Goal: Check status: Check status

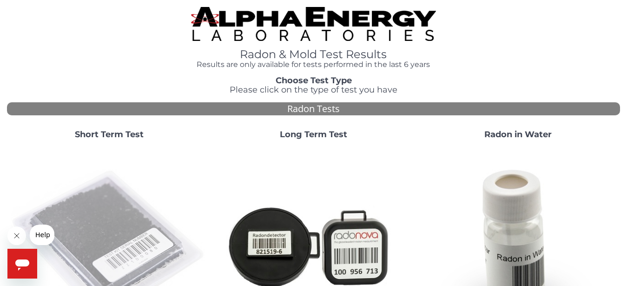
click at [93, 209] on img at bounding box center [109, 245] width 197 height 197
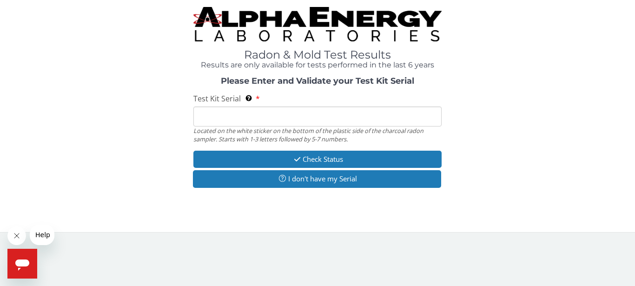
click at [235, 114] on input "Test Kit Serial Located on the white sticker on the bottom of the plastic side …" at bounding box center [317, 117] width 248 height 20
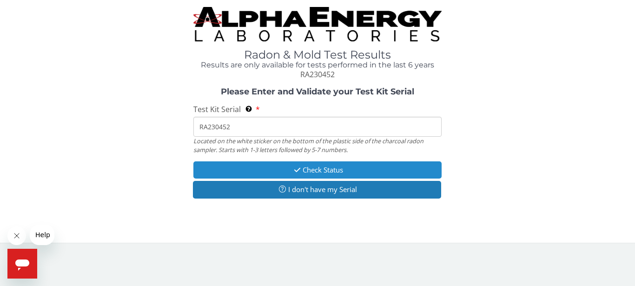
type input "RA230452"
click at [261, 167] on button "Check Status" at bounding box center [317, 169] width 248 height 17
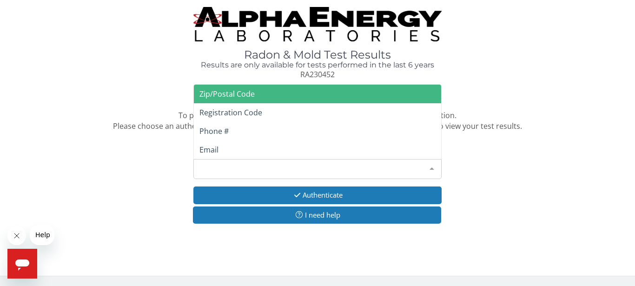
click at [262, 167] on div "Please make a selection" at bounding box center [317, 169] width 248 height 20
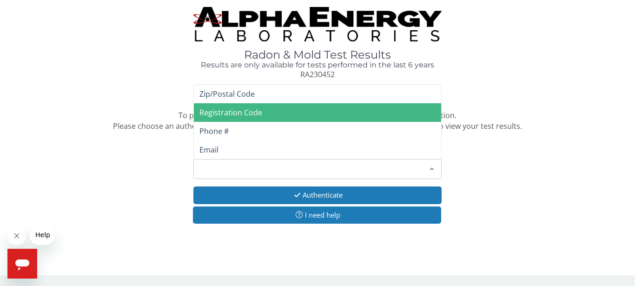
click at [265, 113] on span "Registration Code" at bounding box center [317, 112] width 247 height 19
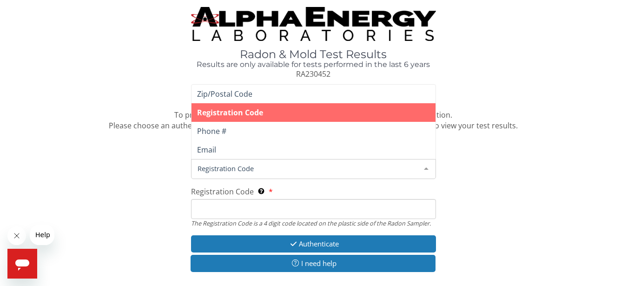
click at [246, 164] on span "Registration Code" at bounding box center [306, 168] width 222 height 10
click at [240, 211] on input "Registration Code The Registration Code is a 4 digit code located on the plasti…" at bounding box center [314, 209] width 246 height 20
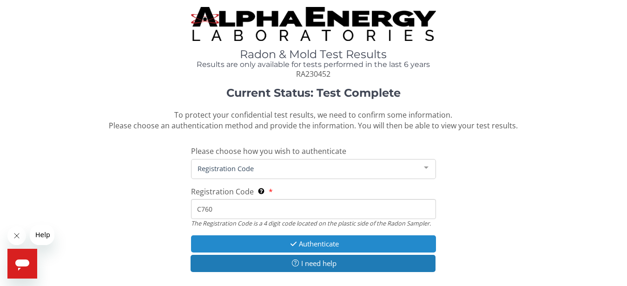
type input "C760"
click at [263, 241] on button "Authenticate" at bounding box center [314, 243] width 246 height 17
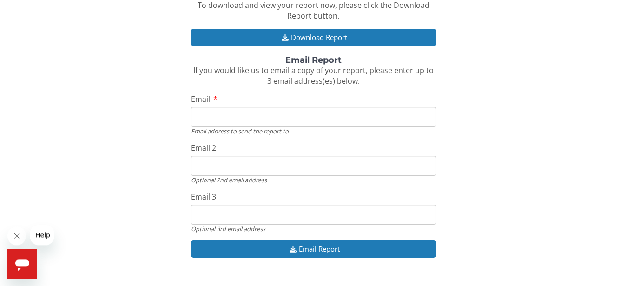
scroll to position [159, 0]
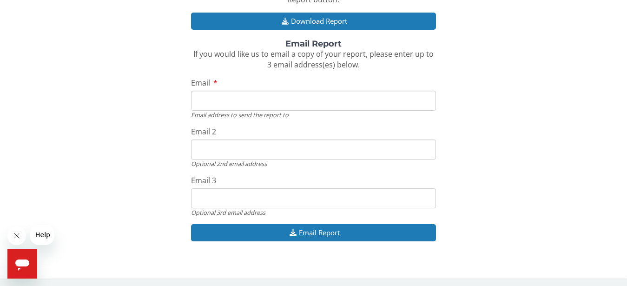
click at [236, 100] on input "Email" at bounding box center [314, 101] width 246 height 20
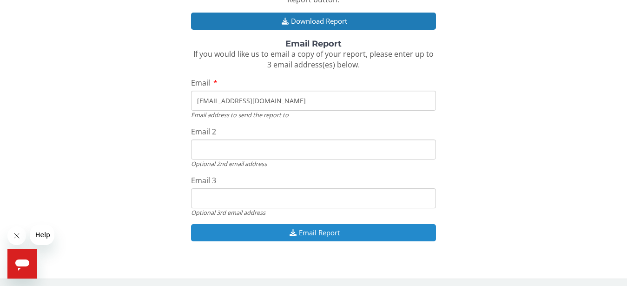
type input "[EMAIL_ADDRESS][DOMAIN_NAME]"
click at [367, 234] on button "Email Report" at bounding box center [314, 232] width 246 height 17
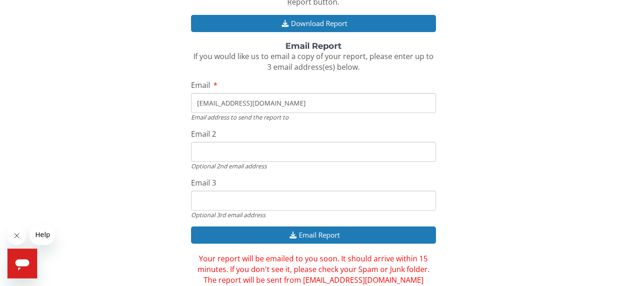
scroll to position [140, 0]
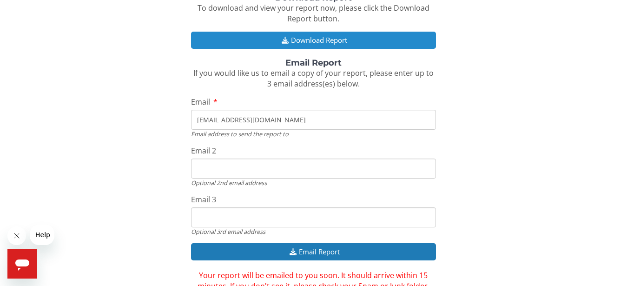
click at [387, 40] on button "Download Report" at bounding box center [314, 40] width 246 height 17
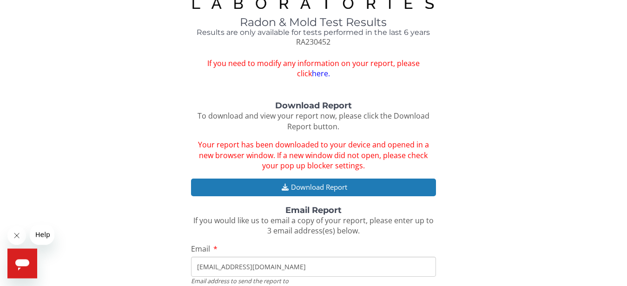
scroll to position [53, 0]
